Goal: Task Accomplishment & Management: Use online tool/utility

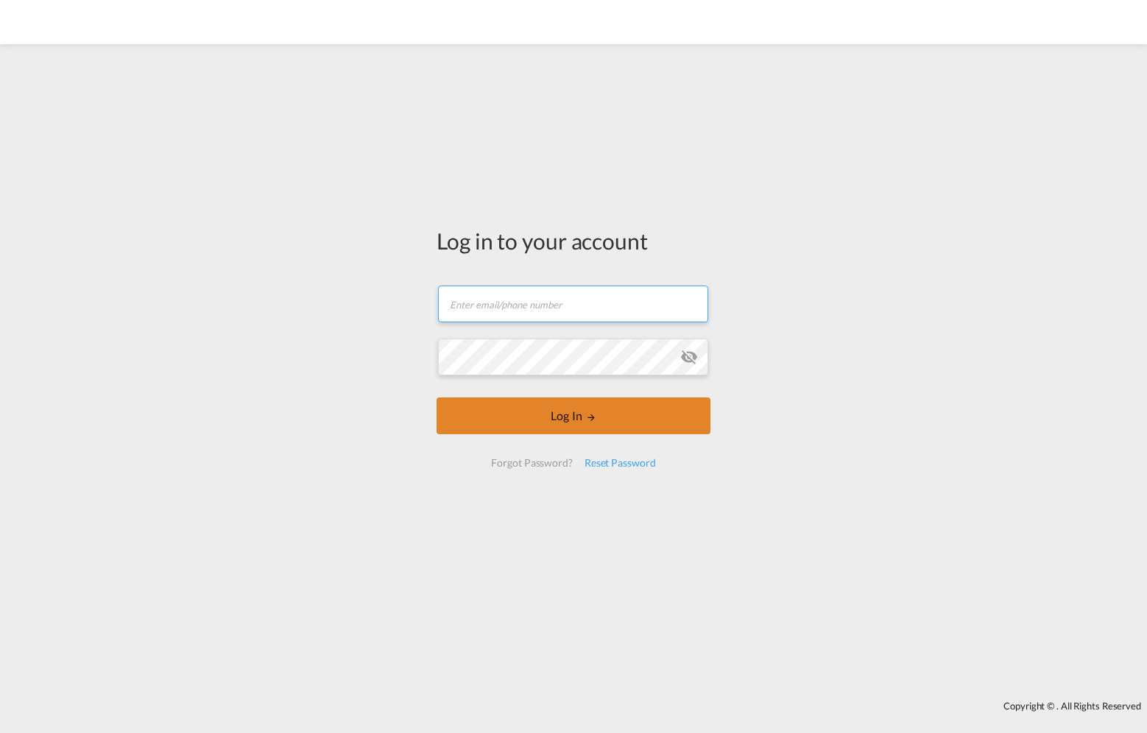
type input "[EMAIL_ADDRESS][DOMAIN_NAME]"
click at [557, 410] on button "Log In" at bounding box center [574, 416] width 274 height 37
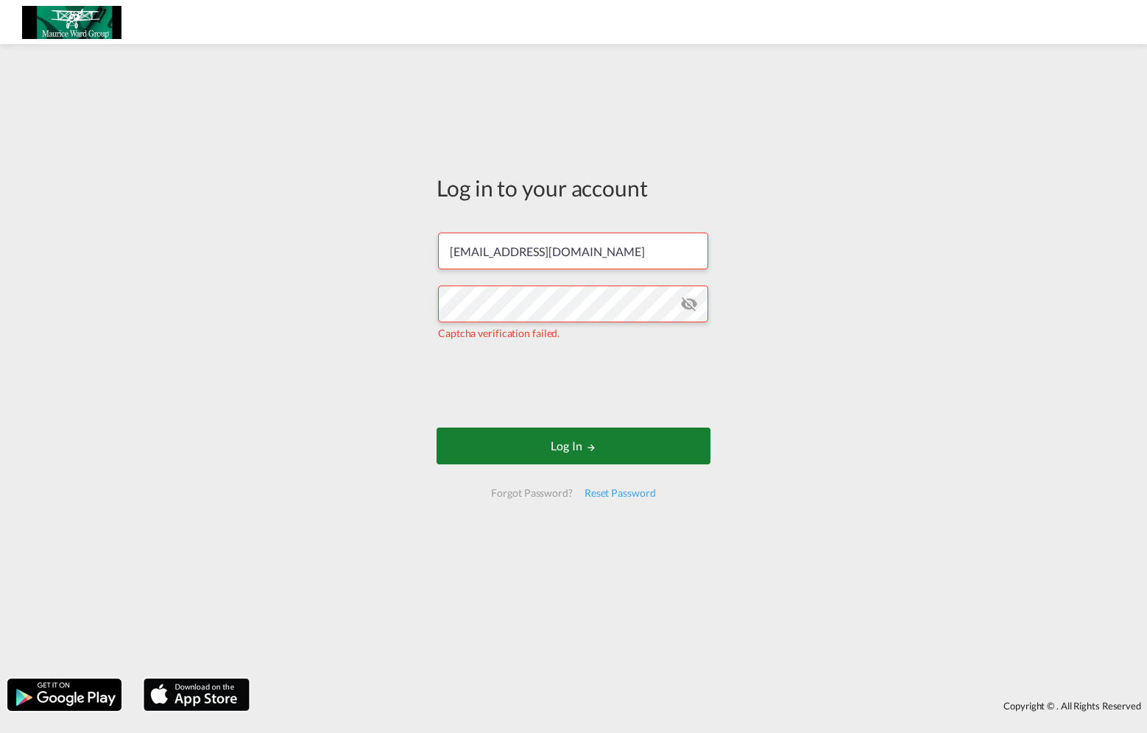
click at [532, 451] on button "Log In" at bounding box center [574, 446] width 274 height 37
